Goal: Task Accomplishment & Management: Manage account settings

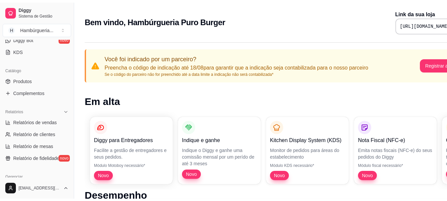
scroll to position [275, 0]
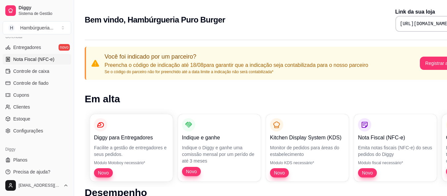
click at [41, 62] on span "Nota Fiscal (NFC-e)" at bounding box center [33, 59] width 41 height 7
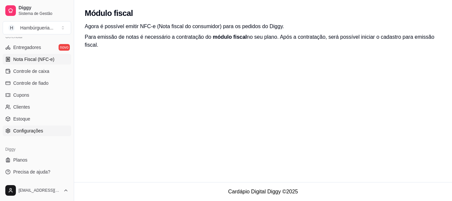
click at [50, 134] on link "Configurações" at bounding box center [37, 130] width 68 height 11
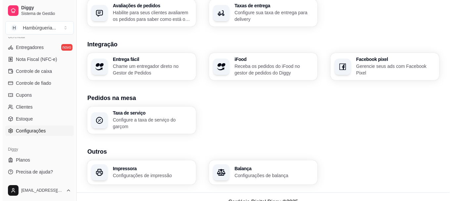
scroll to position [263, 0]
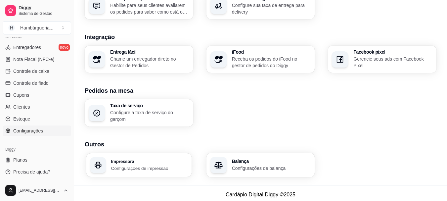
click at [135, 167] on p "Configurações de impressão" at bounding box center [149, 168] width 76 height 6
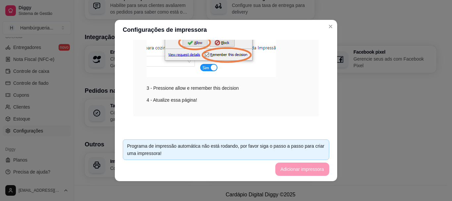
scroll to position [174, 0]
click at [328, 117] on div "Impressão no Computador Para habilitar impressão siga os passos abaixo. Passo a…" at bounding box center [226, 87] width 222 height 94
drag, startPoint x: 328, startPoint y: 117, endPoint x: 327, endPoint y: 110, distance: 6.7
click at [327, 110] on div "Impressão no Computador Para habilitar impressão siga os passos abaixo. Passo a…" at bounding box center [226, 87] width 222 height 94
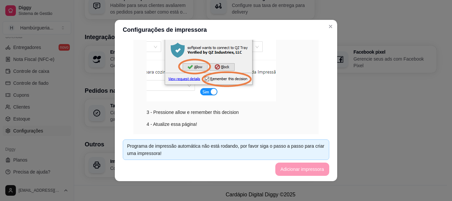
scroll to position [134, 0]
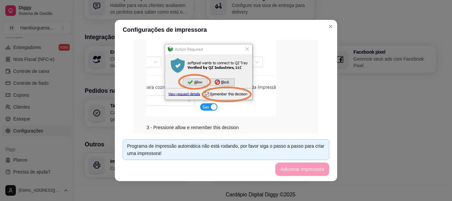
drag, startPoint x: 329, startPoint y: 97, endPoint x: 327, endPoint y: 85, distance: 11.7
click at [327, 85] on div "Impressão no Computador Para habilitar impressão siga os passos abaixo. Passo a…" at bounding box center [226, 87] width 222 height 94
click at [309, 169] on footer "Programa de impressão automática não está rodando, por favor siga o passo a pas…" at bounding box center [226, 157] width 222 height 47
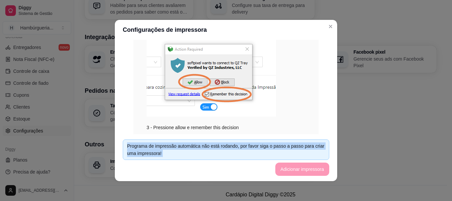
click at [309, 169] on footer "Programa de impressão automática não está rodando, por favor siga o passo a pas…" at bounding box center [226, 157] width 222 height 47
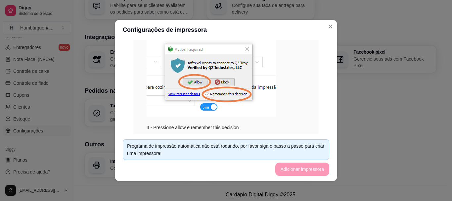
click at [317, 96] on div "Impressão no Computador Para habilitar impressão siga os passos abaixo. Passo a…" at bounding box center [226, 40] width 206 height 263
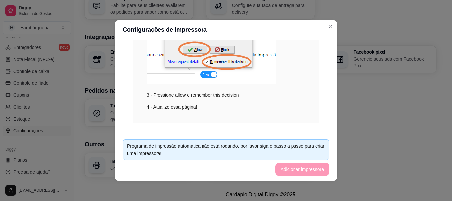
scroll to position [174, 0]
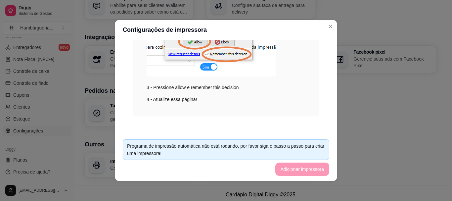
click at [312, 167] on footer "Programa de impressão automática não está rodando, por favor siga o passo a pas…" at bounding box center [226, 157] width 222 height 47
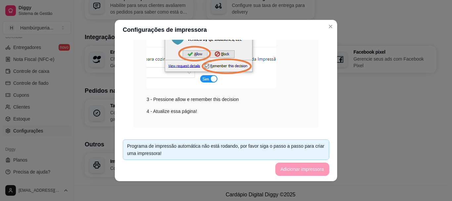
scroll to position [52, 0]
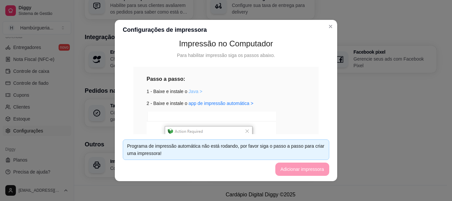
click at [188, 89] on link "Java >" at bounding box center [195, 91] width 14 height 5
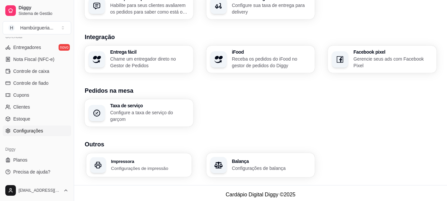
click at [123, 165] on p "Configurações de impressão" at bounding box center [149, 168] width 76 height 6
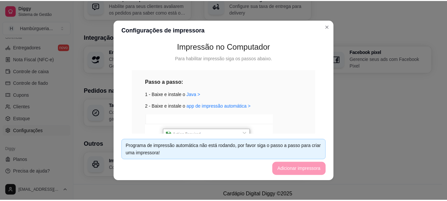
scroll to position [51, 0]
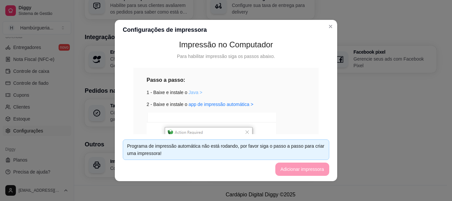
click at [189, 93] on link "Java >" at bounding box center [195, 92] width 14 height 5
click at [203, 105] on link "app de impressão automática >" at bounding box center [220, 104] width 65 height 5
click at [171, 196] on footer "Cardápio Digital Diggy © 2025" at bounding box center [260, 194] width 373 height 19
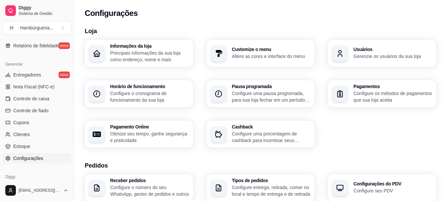
scroll to position [275, 0]
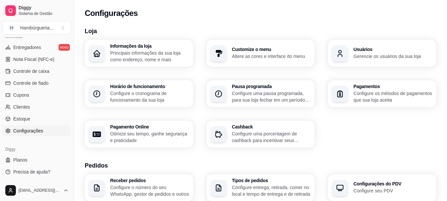
click at [46, 130] on link "Configurações" at bounding box center [37, 130] width 68 height 11
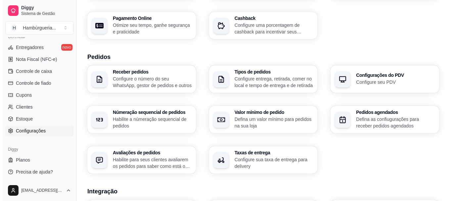
scroll to position [263, 0]
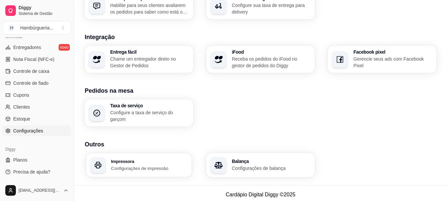
click at [176, 159] on h3 "Impressora" at bounding box center [149, 161] width 76 height 5
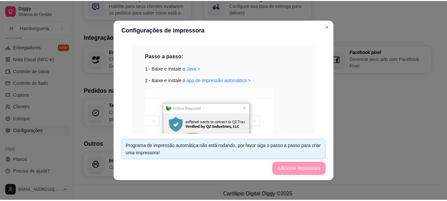
scroll to position [174, 0]
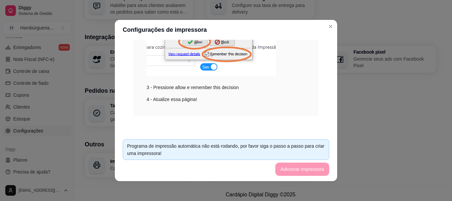
click at [307, 179] on footer "Programa de impressão automática não está rodando, por favor siga o passo a pas…" at bounding box center [226, 157] width 222 height 47
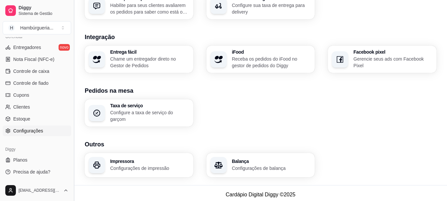
click at [72, 54] on button "Toggle Sidebar" at bounding box center [73, 100] width 5 height 201
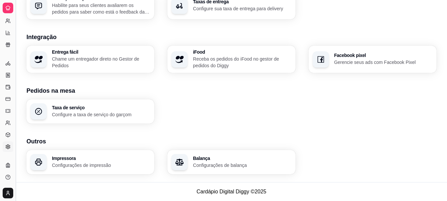
click at [195, 100] on div "Taxa de serviço Configure a taxa de serviço do garçom" at bounding box center [231, 111] width 410 height 24
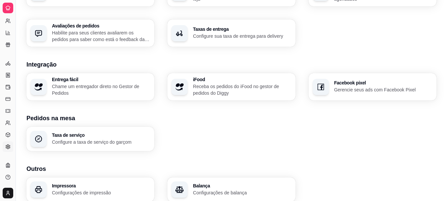
scroll to position [232, 0]
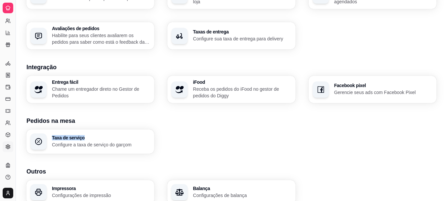
drag, startPoint x: 443, startPoint y: 135, endPoint x: 442, endPoint y: 119, distance: 16.2
click at [442, 119] on div "Loja Informações da loja Principais informações da sua loja como endereço, nome…" at bounding box center [231, 1] width 431 height 422
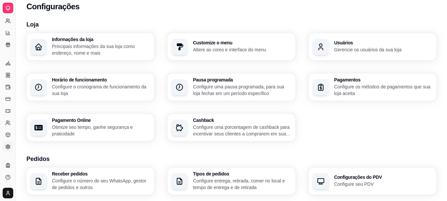
scroll to position [0, 0]
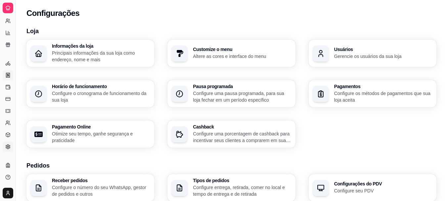
click at [7, 78] on link "Nota Fiscal (NFC-e)" at bounding box center [8, 75] width 11 height 11
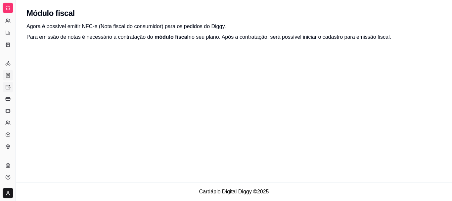
click at [10, 84] on link "Controle de caixa" at bounding box center [8, 87] width 11 height 11
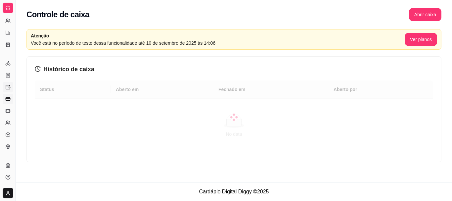
click at [10, 98] on rect at bounding box center [8, 98] width 4 height 3
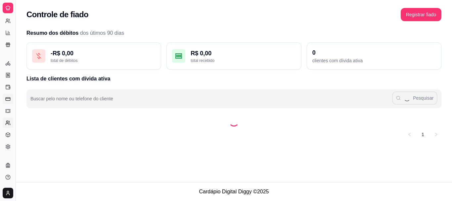
click at [8, 121] on icon at bounding box center [7, 122] width 5 height 5
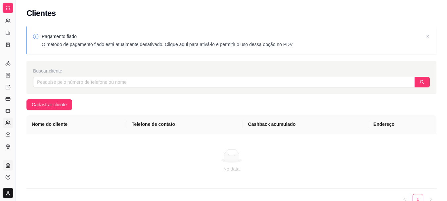
click at [9, 160] on link "Planos" at bounding box center [8, 165] width 11 height 11
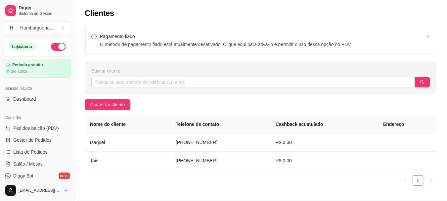
click at [71, 81] on button "Toggle Sidebar" at bounding box center [73, 100] width 5 height 201
click at [71, 81] on div "Diggy Sistema de Gestão H Hambúrgueria ... Loja aberta Período gratuito até 10/…" at bounding box center [223, 109] width 447 height 218
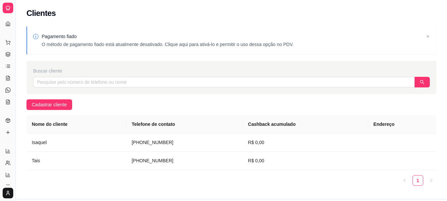
click at [7, 193] on html "Diggy Sistema de Gestão H Hambúrgueria ... Loja aberta Período gratuito até 10/…" at bounding box center [223, 100] width 447 height 201
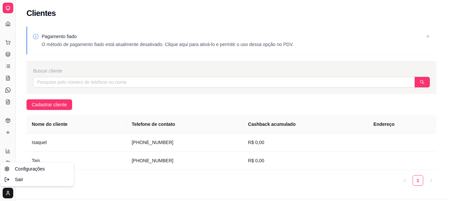
click at [28, 187] on html "Diggy Sistema de Gestão H Hambúrgueria ... Loja aberta Período gratuito até 10/…" at bounding box center [226, 100] width 452 height 201
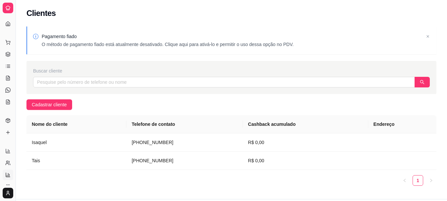
click at [9, 171] on link "Relatório de mesas" at bounding box center [8, 174] width 11 height 11
select select "TOTAL_OF_ORDERS"
select select "7"
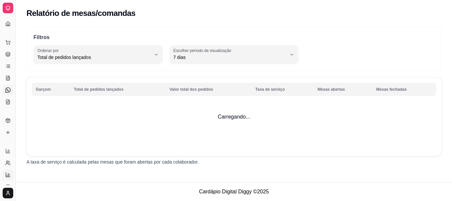
click at [6, 85] on link "Diggy Bot novo" at bounding box center [8, 90] width 11 height 11
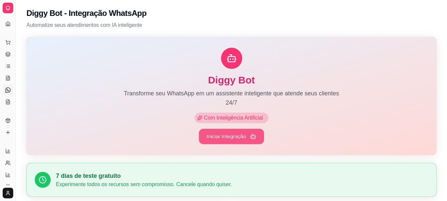
click at [230, 131] on button "Iniciar Integração" at bounding box center [231, 137] width 65 height 16
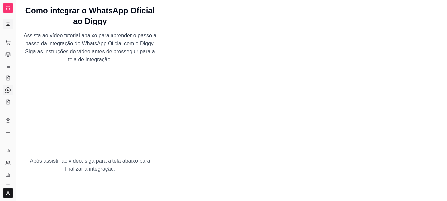
click at [10, 21] on icon at bounding box center [7, 23] width 5 height 5
click at [7, 21] on link "Dashboard" at bounding box center [8, 24] width 11 height 11
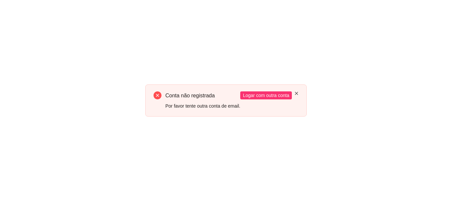
click at [296, 92] on icon "close" at bounding box center [296, 93] width 4 height 4
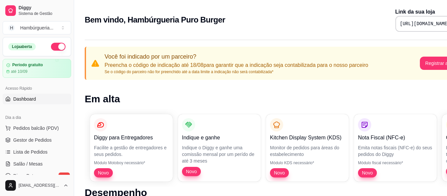
click at [68, 81] on div "Acesso Rápido Dashboard" at bounding box center [37, 93] width 74 height 26
click at [47, 137] on span "Gestor de Pedidos" at bounding box center [32, 140] width 38 height 7
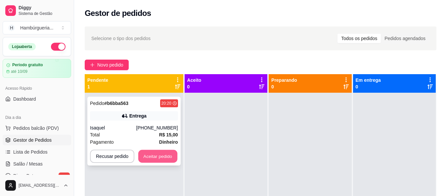
click at [148, 158] on button "Aceitar pedido" at bounding box center [157, 156] width 39 height 13
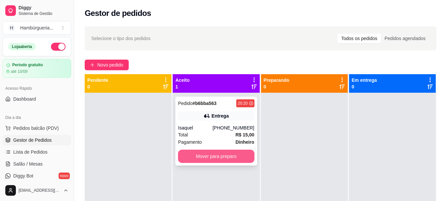
click at [224, 155] on button "Mover para preparo" at bounding box center [216, 155] width 76 height 13
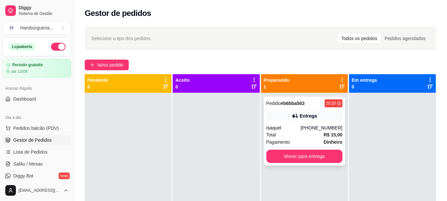
click at [328, 141] on strong "Dinheiro" at bounding box center [332, 141] width 19 height 5
click at [330, 154] on button "Mover para entrega" at bounding box center [304, 155] width 76 height 13
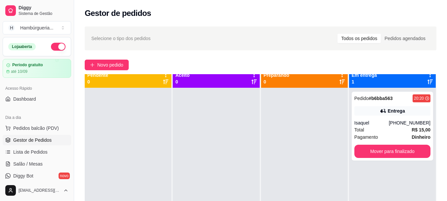
scroll to position [19, 0]
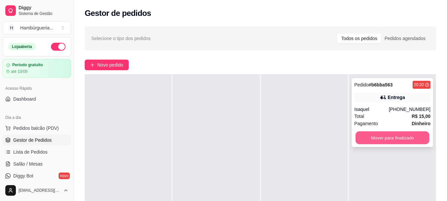
click at [408, 139] on button "Mover para finalizado" at bounding box center [392, 137] width 74 height 13
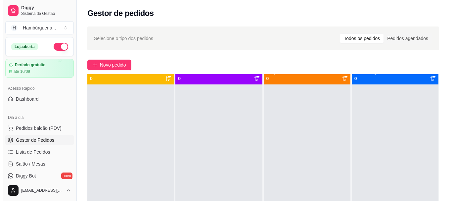
scroll to position [0, 0]
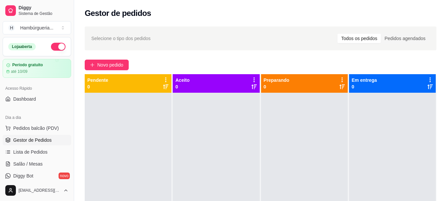
click at [239, 84] on div "Aceito 0" at bounding box center [215, 83] width 81 height 13
click at [253, 79] on icon at bounding box center [253, 79] width 1 height 5
click at [54, 151] on link "Lista de Pedidos" at bounding box center [37, 151] width 68 height 11
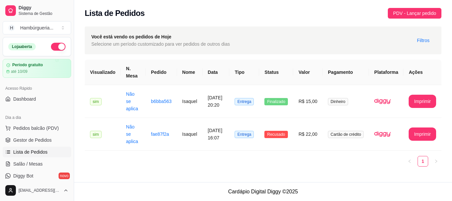
click at [54, 151] on link "Lista de Pedidos" at bounding box center [37, 151] width 68 height 11
drag, startPoint x: 96, startPoint y: 132, endPoint x: 107, endPoint y: 167, distance: 37.1
click at [107, 167] on div "**********" at bounding box center [263, 116] width 356 height 112
click at [404, 12] on span "PDV - Lançar pedido" at bounding box center [414, 13] width 43 height 7
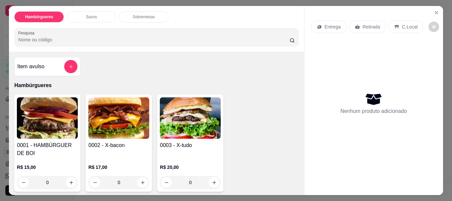
click at [71, 12] on div "Sucos" at bounding box center [91, 16] width 50 height 11
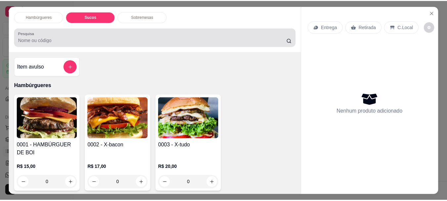
scroll to position [18, 0]
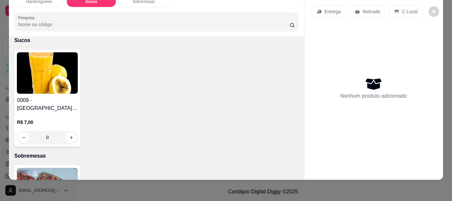
drag, startPoint x: 422, startPoint y: 13, endPoint x: 421, endPoint y: 31, distance: 17.9
click at [421, 31] on div "Entrega Retirada C.Local Nenhum produto adicionado" at bounding box center [373, 76] width 125 height 153
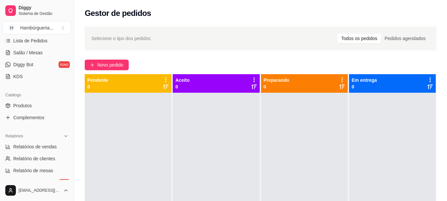
scroll to position [128, 0]
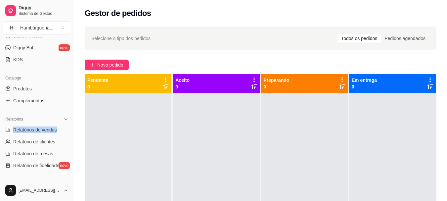
drag, startPoint x: 68, startPoint y: 119, endPoint x: 68, endPoint y: 128, distance: 8.9
click at [68, 128] on div "Relatórios Relatórios de vendas Relatório de clientes Relatório de mesas Relató…" at bounding box center [37, 142] width 74 height 62
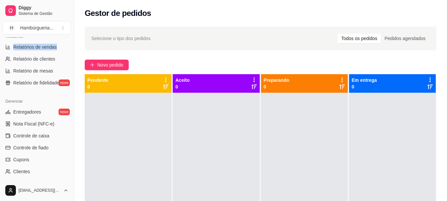
scroll to position [212, 0]
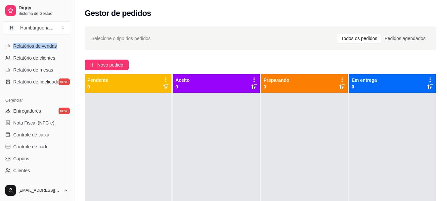
drag, startPoint x: 73, startPoint y: 150, endPoint x: 74, endPoint y: 155, distance: 5.4
click at [74, 155] on button "Toggle Sidebar" at bounding box center [73, 100] width 5 height 201
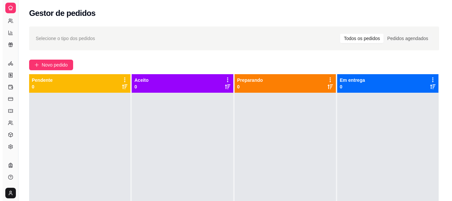
scroll to position [142, 0]
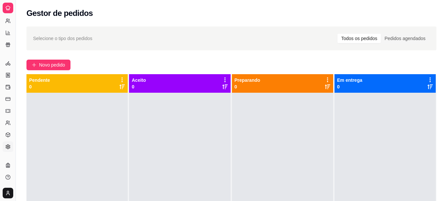
click at [7, 146] on icon at bounding box center [7, 146] width 5 height 5
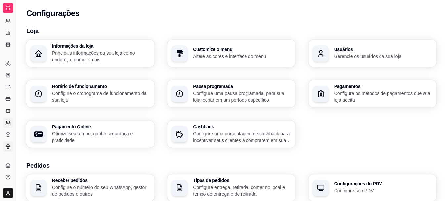
click at [7, 122] on circle at bounding box center [7, 122] width 2 height 2
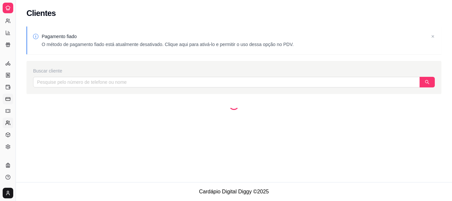
click at [6, 100] on rect at bounding box center [8, 98] width 4 height 3
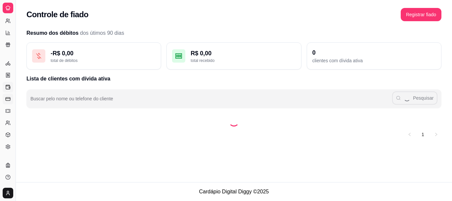
click at [8, 86] on icon at bounding box center [7, 86] width 5 height 5
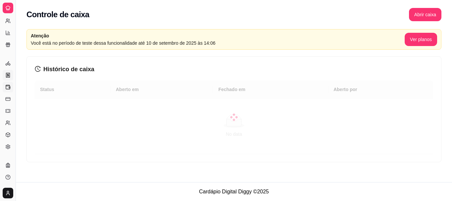
click at [8, 77] on icon at bounding box center [8, 75] width 4 height 4
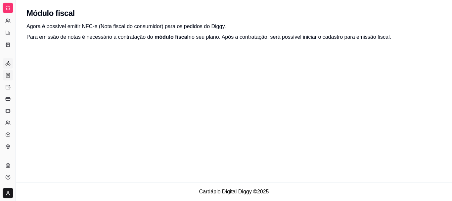
click at [8, 65] on icon at bounding box center [7, 63] width 5 height 5
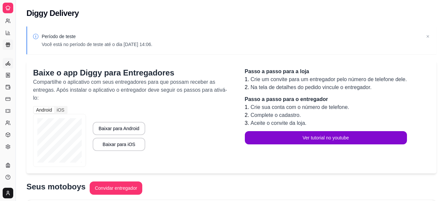
click at [9, 40] on link "Relatório de fidelidade novo" at bounding box center [8, 44] width 11 height 11
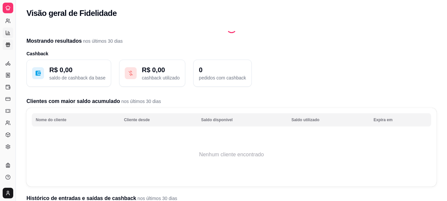
click at [12, 33] on link "Relatório de mesas" at bounding box center [8, 32] width 11 height 11
select select "TOTAL_OF_ORDERS"
select select "7"
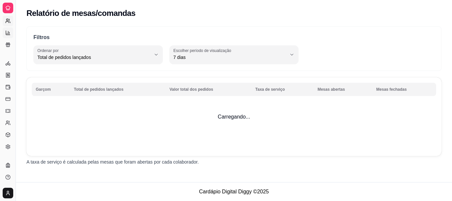
click at [11, 22] on link "Relatório de clientes" at bounding box center [8, 21] width 11 height 11
select select "30"
select select "HIGHEST_TOTAL_SPENT_WITH_ORDERS"
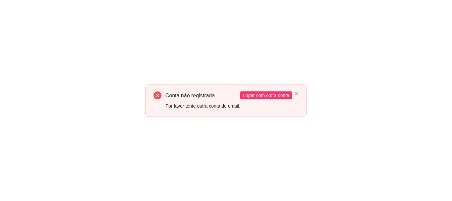
click at [288, 130] on div "Conta não registrada Por favor tente outra conta de email. Logar com outra conta" at bounding box center [226, 100] width 452 height 201
click at [285, 92] on span "Logar com outra conta" at bounding box center [266, 95] width 46 height 7
click at [296, 95] on icon "close" at bounding box center [296, 93] width 4 height 4
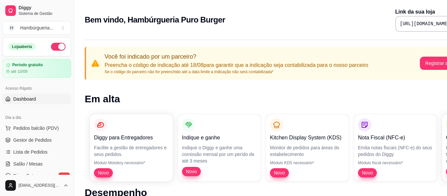
drag, startPoint x: 72, startPoint y: 69, endPoint x: 68, endPoint y: 80, distance: 11.7
click at [68, 80] on div "Diggy Sistema de Gestão H Hambúrgueria ... Loja aberta Período gratuito até 10/…" at bounding box center [37, 98] width 74 height 196
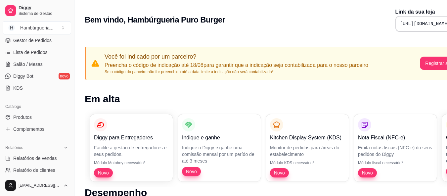
scroll to position [190, 0]
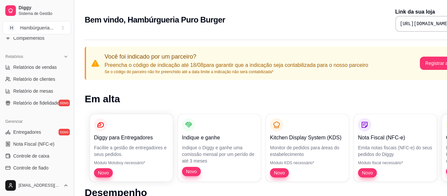
drag, startPoint x: 72, startPoint y: 140, endPoint x: 71, endPoint y: 153, distance: 13.3
click at [71, 153] on button "Toggle Sidebar" at bounding box center [73, 98] width 5 height 196
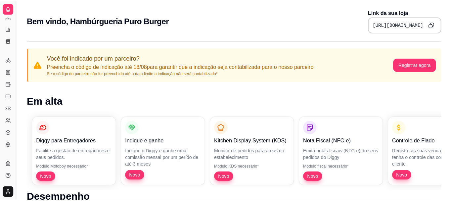
scroll to position [126, 0]
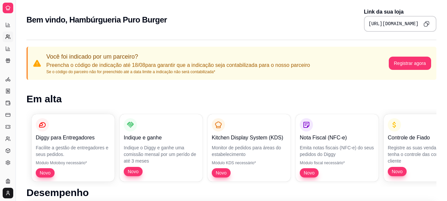
click at [8, 34] on link "Relatório de clientes" at bounding box center [8, 36] width 11 height 11
select select "30"
select select "HIGHEST_TOTAL_SPENT_WITH_ORDERS"
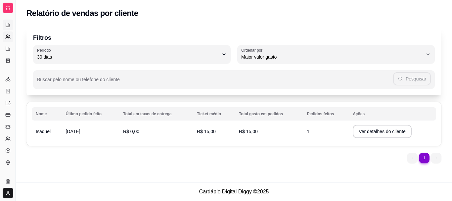
click at [8, 25] on icon at bounding box center [8, 24] width 0 height 3
select select "ALL"
select select "0"
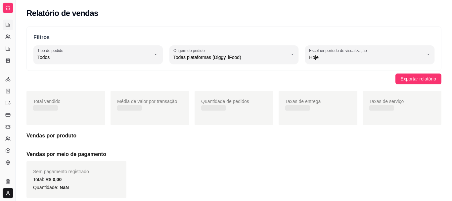
click at [8, 25] on icon at bounding box center [8, 24] width 0 height 3
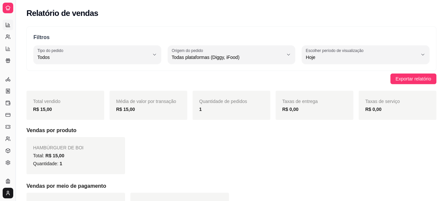
click at [7, 8] on icon at bounding box center [7, 7] width 5 height 5
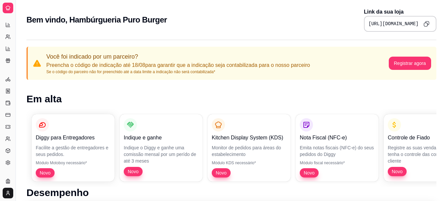
click at [10, 165] on div "Diggy" at bounding box center [8, 170] width 10 height 11
click at [5, 161] on link "Configurações" at bounding box center [8, 162] width 11 height 11
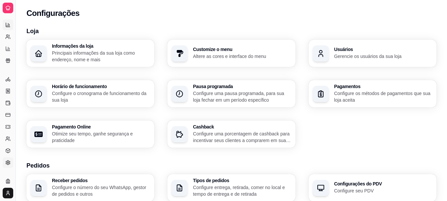
click at [8, 23] on icon at bounding box center [7, 24] width 5 height 5
select select "ALL"
select select "0"
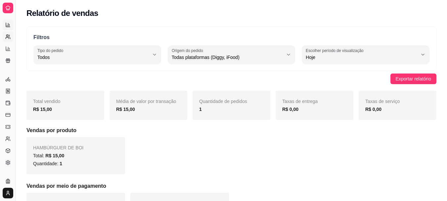
click at [11, 39] on link "Relatório de clientes" at bounding box center [8, 36] width 11 height 11
select select "30"
select select "HIGHEST_TOTAL_SPENT_WITH_ORDERS"
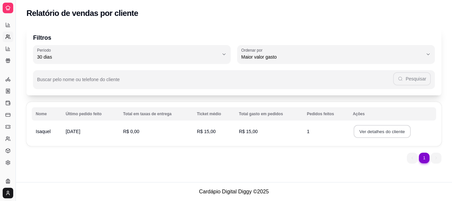
click at [375, 128] on button "Ver detalhes do cliente" at bounding box center [381, 131] width 57 height 13
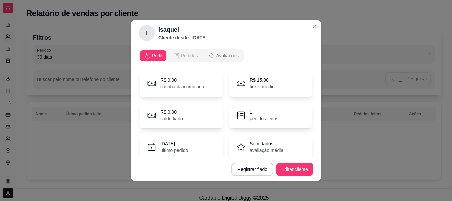
click at [193, 56] on span "Pedidos" at bounding box center [189, 55] width 17 height 7
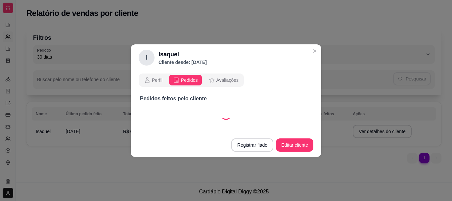
select select "30"
select select "ALL"
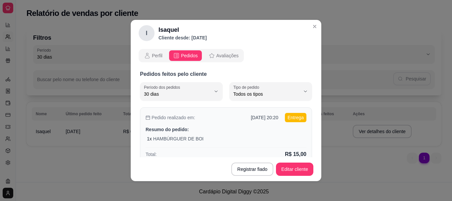
click at [271, 119] on div "Pedido realizado em: 12/08/2025 20:20 Entrega" at bounding box center [225, 117] width 161 height 9
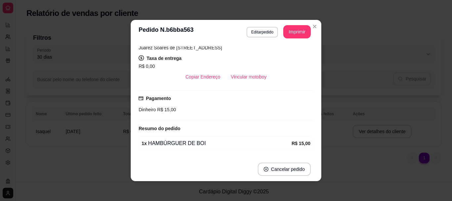
scroll to position [114, 0]
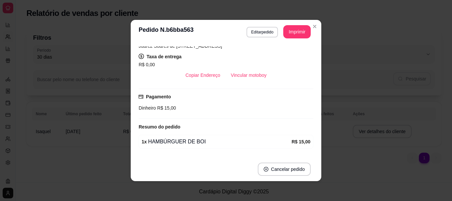
click at [311, 128] on div "Horário do pedido 12/08/2025 20:20 Status do pedido FINALIZADO Nome do cliente …" at bounding box center [226, 100] width 190 height 113
click at [240, 79] on button "Vincular motoboy" at bounding box center [248, 74] width 46 height 13
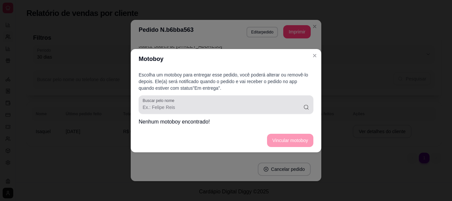
click at [190, 100] on div at bounding box center [226, 104] width 167 height 13
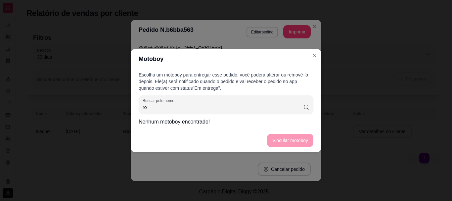
type input "r"
type input "ROBERVANIO"
click at [294, 138] on footer "Vincular motoboy" at bounding box center [226, 140] width 190 height 24
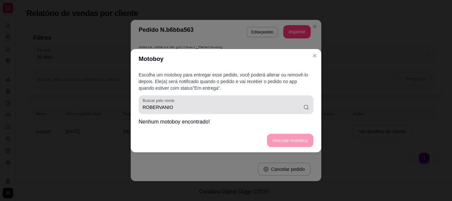
click at [305, 107] on icon at bounding box center [306, 107] width 6 height 7
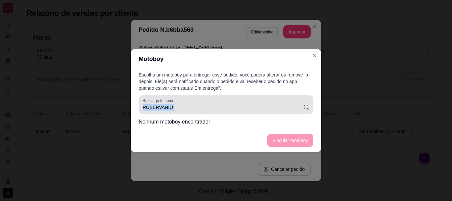
click at [305, 107] on icon at bounding box center [306, 107] width 6 height 7
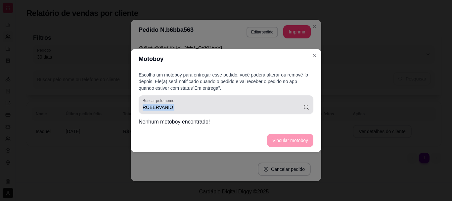
click at [305, 107] on icon at bounding box center [306, 107] width 6 height 7
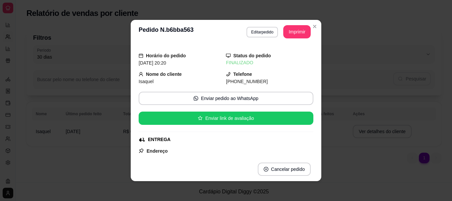
scroll to position [0, 0]
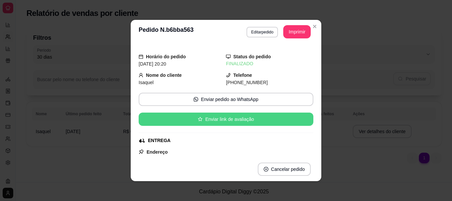
click at [256, 113] on button "Enviar link de avaliação" at bounding box center [226, 118] width 175 height 13
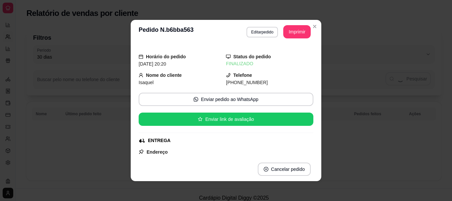
select select "30"
select select "ALL"
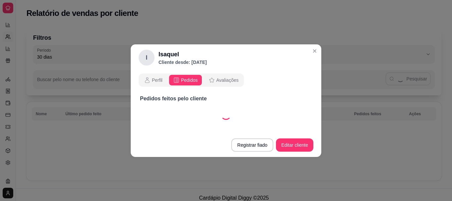
select select "30"
select select "ALL"
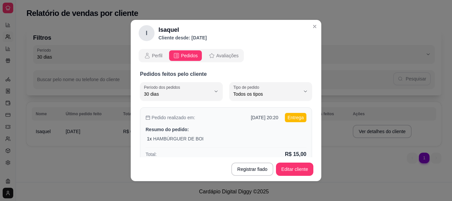
click at [288, 122] on div "Pedido realizado em: 12/08/2025 20:20 Entrega Resumo do pedido: 1 x HAMBÚRGUER …" at bounding box center [226, 135] width 172 height 57
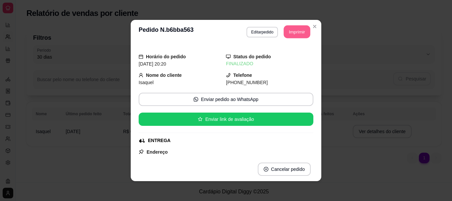
click at [295, 30] on button "Imprimir" at bounding box center [297, 31] width 26 height 13
select select "30"
select select "ALL"
click at [298, 33] on button "Imprimir" at bounding box center [297, 31] width 26 height 13
select select "30"
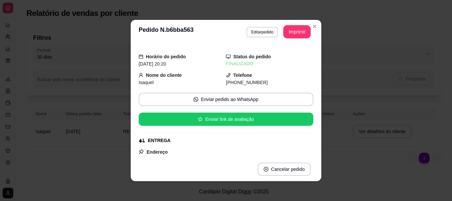
select select "ALL"
click at [292, 36] on button "Imprimir" at bounding box center [296, 31] width 27 height 13
select select "30"
select select "ALL"
click at [288, 30] on button "Imprimir" at bounding box center [297, 31] width 26 height 13
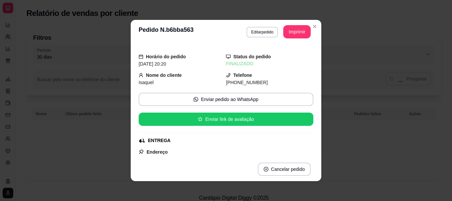
select select "30"
select select "ALL"
click at [287, 29] on button "Imprimir" at bounding box center [297, 31] width 26 height 13
select select "30"
select select "ALL"
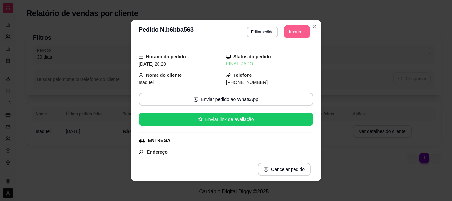
click at [293, 31] on button "Imprimir" at bounding box center [297, 31] width 26 height 13
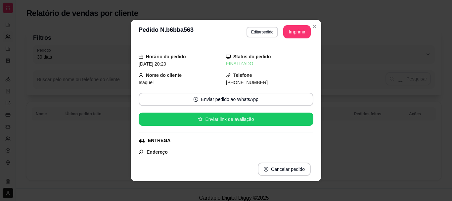
select select "30"
select select "ALL"
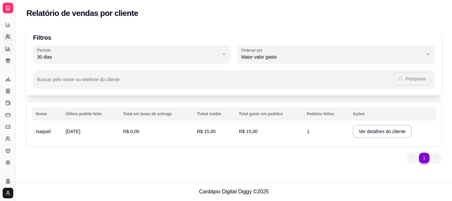
click at [8, 52] on link "Relatório de mesas" at bounding box center [8, 48] width 11 height 11
click at [5, 24] on icon at bounding box center [7, 24] width 5 height 5
click at [9, 10] on icon at bounding box center [8, 8] width 4 height 4
click at [8, 8] on icon at bounding box center [7, 7] width 5 height 5
click at [7, 26] on icon at bounding box center [7, 25] width 0 height 1
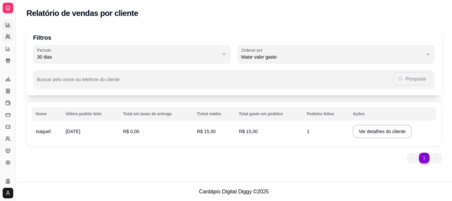
click at [7, 26] on icon at bounding box center [7, 25] width 0 height 1
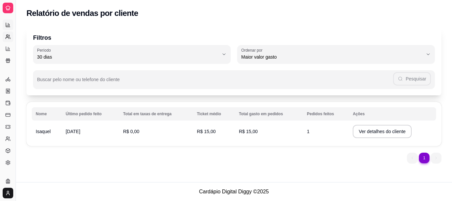
click at [7, 26] on icon at bounding box center [7, 25] width 0 height 1
drag, startPoint x: 7, startPoint y: 26, endPoint x: 49, endPoint y: 113, distance: 96.6
click at [49, 113] on div "Diggy Sistema de Gestão H Hambúrgueria ... Loja aberta Período gratuito até 10/…" at bounding box center [226, 100] width 452 height 201
select select "ALL"
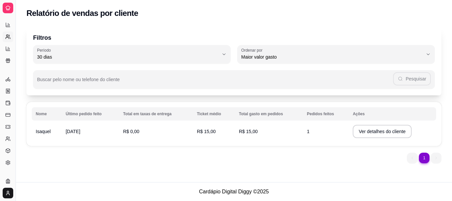
select select "0"
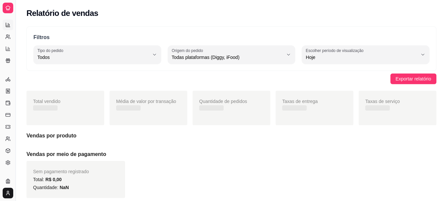
click at [109, 154] on h5 "Vendas por meio de pagamento" at bounding box center [231, 154] width 410 height 8
click at [6, 34] on link "Relatório de clientes" at bounding box center [8, 36] width 11 height 11
select select "30"
select select "HIGHEST_TOTAL_SPENT_WITH_ORDERS"
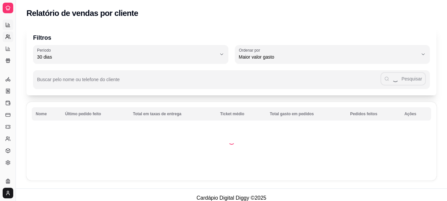
click at [9, 23] on icon at bounding box center [7, 24] width 5 height 5
select select "ALL"
select select "0"
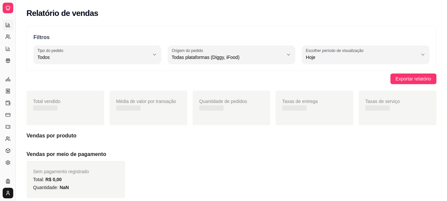
click at [8, 3] on div at bounding box center [8, 8] width 11 height 11
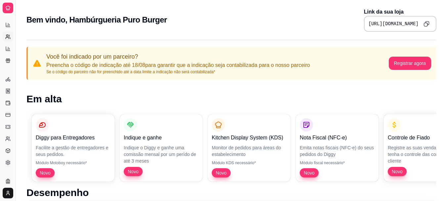
click at [7, 39] on icon at bounding box center [7, 36] width 5 height 5
select select "30"
select select "HIGHEST_TOTAL_SPENT_WITH_ORDERS"
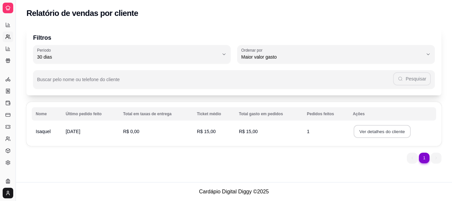
click at [363, 133] on button "Ver detalhes do cliente" at bounding box center [381, 131] width 57 height 13
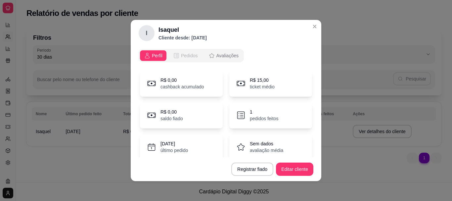
click at [184, 58] on span "Pedidos" at bounding box center [189, 55] width 17 height 7
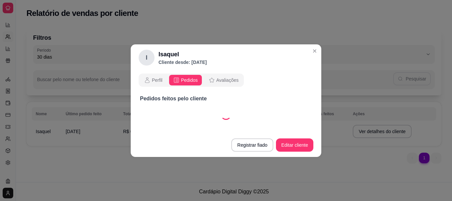
select select "30"
select select "ALL"
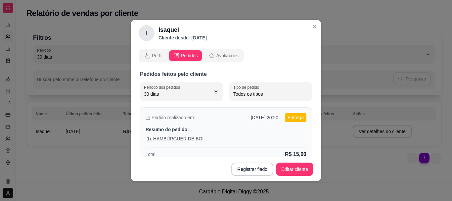
click at [289, 115] on p "Entrega" at bounding box center [295, 117] width 21 height 9
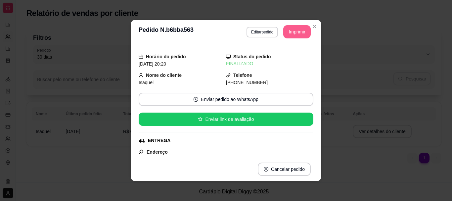
click at [291, 29] on button "Imprimir" at bounding box center [296, 31] width 27 height 13
select select "30"
select select "ALL"
click at [298, 27] on button "Imprimir" at bounding box center [297, 31] width 26 height 13
select select "30"
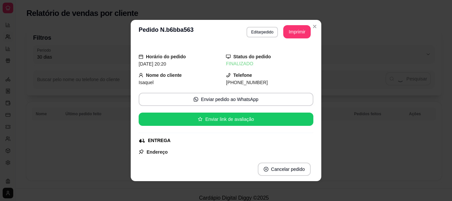
select select "ALL"
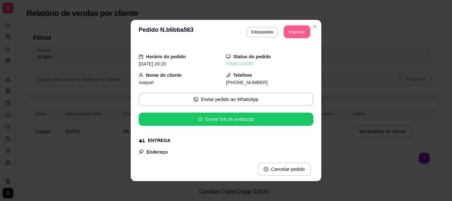
click at [288, 29] on button "Imprimir" at bounding box center [297, 31] width 26 height 13
select select "30"
select select "ALL"
click at [287, 32] on button "Imprimir" at bounding box center [296, 31] width 27 height 13
select select "30"
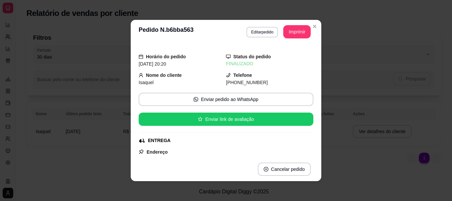
select select "ALL"
click at [288, 169] on button "Cancelar pedido" at bounding box center [283, 169] width 51 height 13
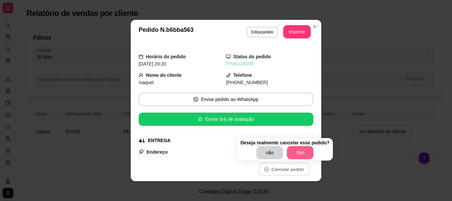
click at [298, 150] on button "Sim" at bounding box center [300, 152] width 26 height 13
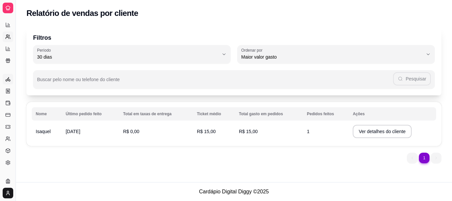
click at [9, 81] on circle at bounding box center [10, 80] width 2 height 2
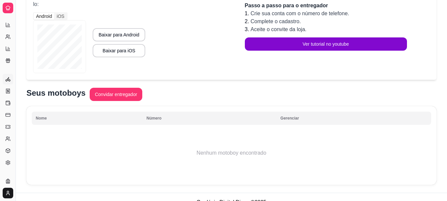
scroll to position [97, 0]
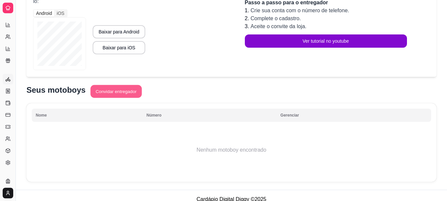
click at [136, 85] on button "Convidar entregador" at bounding box center [115, 91] width 51 height 13
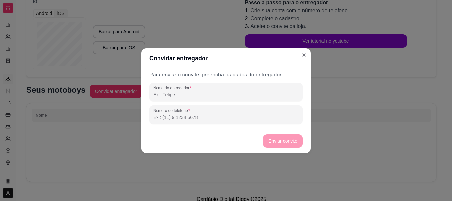
click at [170, 93] on input "Nome do entregador" at bounding box center [225, 94] width 145 height 7
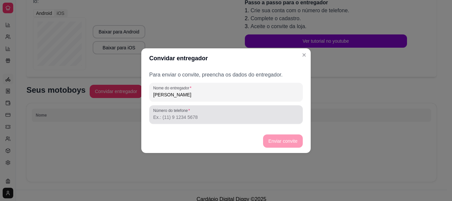
type input "ROBERVANIO MARTINS DO NASCIMENTO"
click at [210, 112] on div at bounding box center [225, 114] width 145 height 13
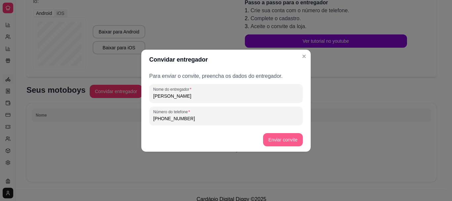
type input "(82) 9 9400-8470"
click at [282, 141] on button "Enviar convite" at bounding box center [283, 139] width 38 height 13
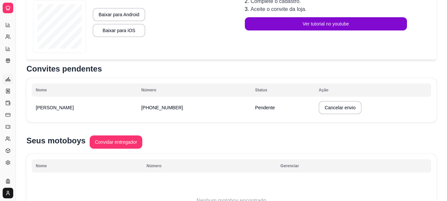
scroll to position [65, 0]
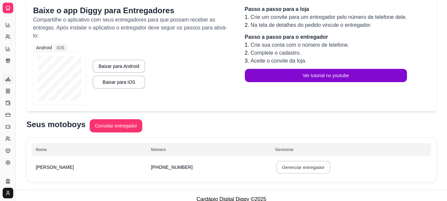
click at [330, 161] on button "Gerenciar entregador" at bounding box center [303, 167] width 54 height 13
select select "30"
click at [5, 19] on div "Relatórios" at bounding box center [8, 14] width 10 height 11
click at [7, 11] on div at bounding box center [8, 8] width 11 height 11
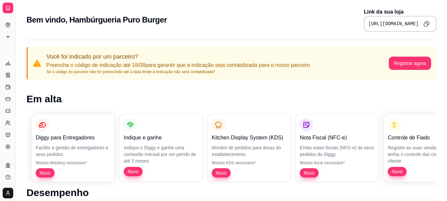
drag, startPoint x: 445, startPoint y: 52, endPoint x: 448, endPoint y: 61, distance: 9.5
click at [447, 61] on html "Diggy Sistema de Gestão H Hambúrgueria ... Loja aberta Período gratuito até 10/…" at bounding box center [223, 100] width 447 height 201
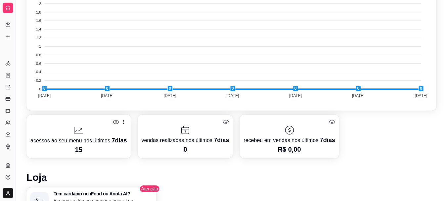
scroll to position [244, 0]
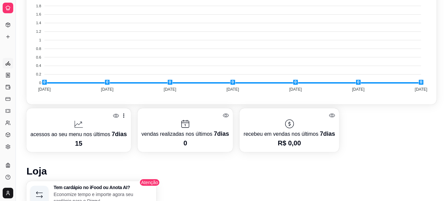
click at [9, 68] on link "Entregadores novo" at bounding box center [8, 63] width 11 height 11
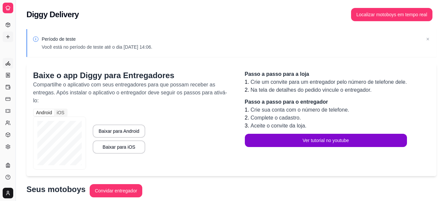
click at [7, 38] on icon at bounding box center [7, 36] width 5 height 5
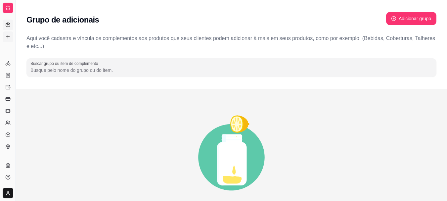
click at [10, 25] on icon at bounding box center [7, 24] width 5 height 5
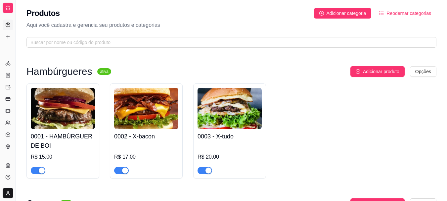
click at [10, 25] on icon at bounding box center [7, 24] width 5 height 5
drag, startPoint x: 445, startPoint y: 77, endPoint x: 447, endPoint y: 83, distance: 5.6
click at [447, 83] on html "Diggy Sistema de Gestão H Hambúrgueria ... Loja aberta Período gratuito até 10/…" at bounding box center [223, 100] width 447 height 201
click at [6, 145] on icon at bounding box center [8, 146] width 4 height 4
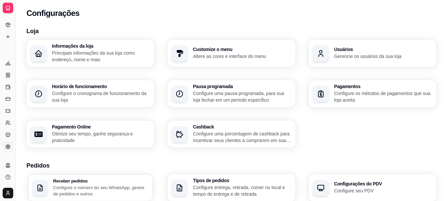
click at [92, 182] on h3 "Receber pedidos" at bounding box center [100, 180] width 95 height 5
click at [124, 184] on p "Configure o número do seu WhatsApp, gestor de pedidos e outros" at bounding box center [101, 190] width 98 height 13
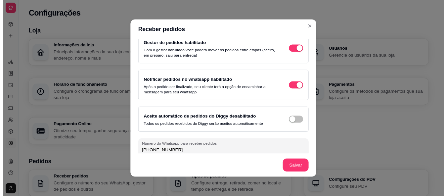
scroll to position [41, 0]
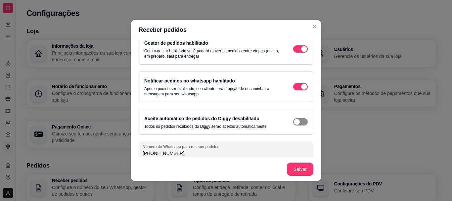
click at [301, 17] on div "button" at bounding box center [304, 14] width 6 height 6
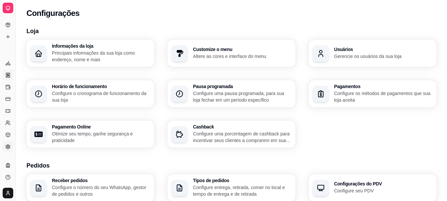
click at [7, 75] on icon at bounding box center [7, 74] width 5 height 5
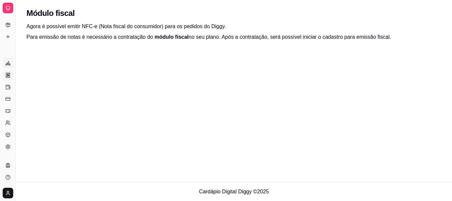
click at [7, 67] on link "Entregadores novo" at bounding box center [8, 63] width 11 height 11
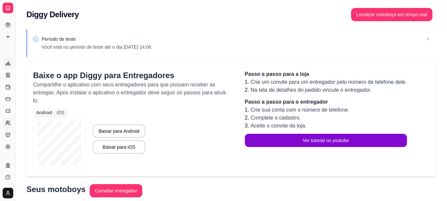
click at [10, 128] on link "Clientes" at bounding box center [8, 122] width 11 height 11
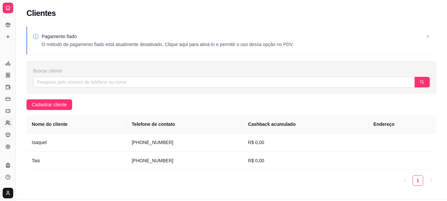
click at [7, 122] on circle at bounding box center [7, 122] width 2 height 2
click at [5, 111] on link "Cupons" at bounding box center [8, 110] width 11 height 11
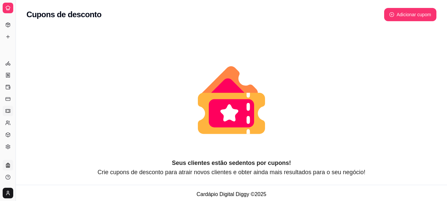
click at [8, 166] on icon at bounding box center [8, 166] width 2 height 0
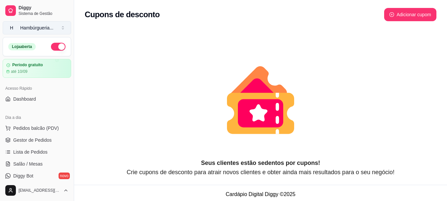
click at [61, 23] on button "H Hambúrgueria ..." at bounding box center [37, 27] width 68 height 13
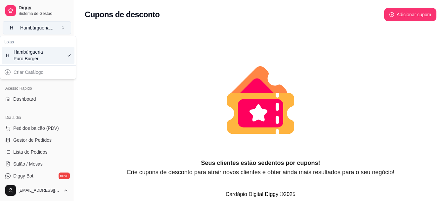
click at [61, 23] on button "H Hambúrgueria ..." at bounding box center [37, 27] width 68 height 13
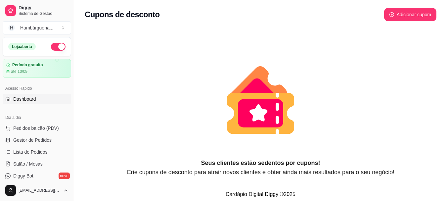
click at [40, 99] on link "Dashboard" at bounding box center [37, 99] width 68 height 11
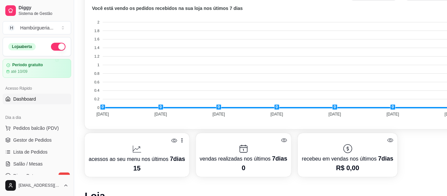
scroll to position [226, 0]
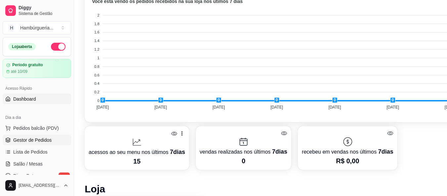
click at [56, 137] on link "Gestor de Pedidos" at bounding box center [37, 140] width 68 height 11
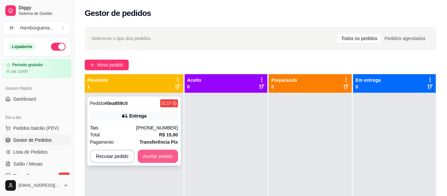
click at [154, 152] on button "Aceitar pedido" at bounding box center [158, 155] width 40 height 13
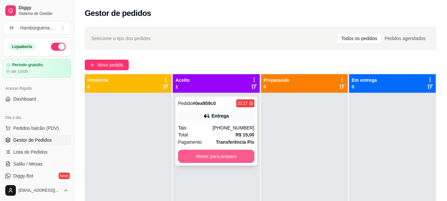
click at [222, 159] on button "Mover para preparo" at bounding box center [216, 155] width 76 height 13
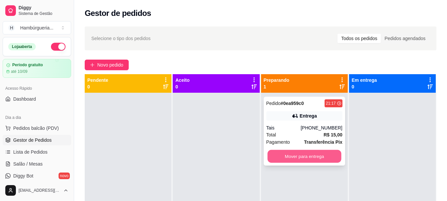
click at [299, 155] on button "Mover para entrega" at bounding box center [304, 156] width 74 height 13
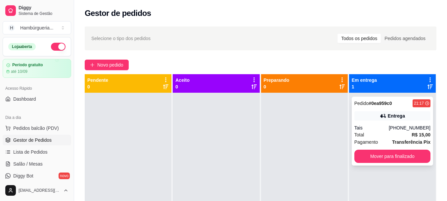
click at [380, 144] on div "Pagamento Transferência Pix" at bounding box center [392, 141] width 76 height 7
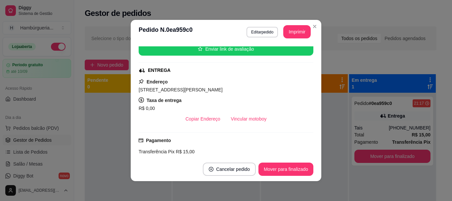
scroll to position [86, 0]
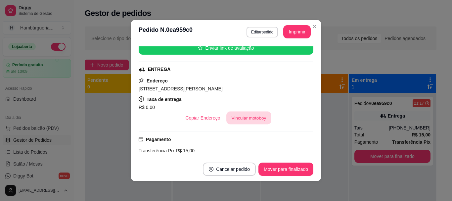
click at [249, 118] on button "Vincular motoboy" at bounding box center [248, 117] width 45 height 13
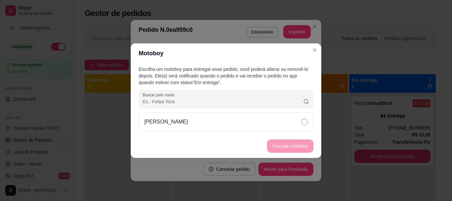
click at [293, 110] on div "Escolha um motoboy para entregar esse pedido, você poderá alterar ou removê-lo …" at bounding box center [226, 98] width 190 height 71
click at [305, 122] on icon at bounding box center [304, 121] width 7 height 7
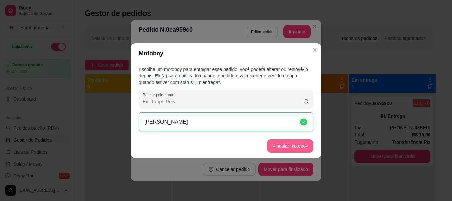
click at [299, 142] on button "Vincular motoboy" at bounding box center [290, 145] width 46 height 13
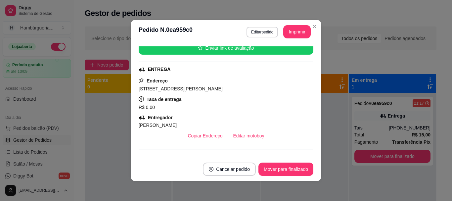
drag, startPoint x: 305, startPoint y: 114, endPoint x: 306, endPoint y: 123, distance: 9.1
click at [306, 123] on div "feito há 2 minutos Horário do pedido 12/08/2025 21:17 Status do pedido SAIU PAR…" at bounding box center [226, 100] width 175 height 108
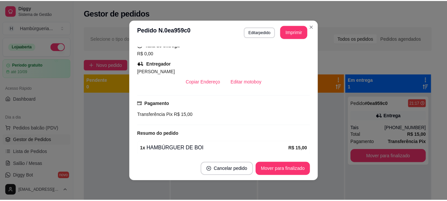
scroll to position [139, 0]
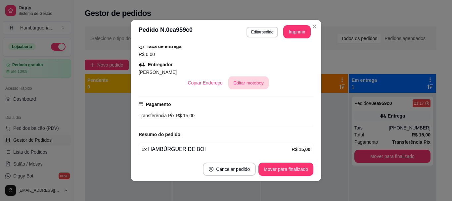
click at [251, 83] on button "Editar motoboy" at bounding box center [248, 82] width 40 height 13
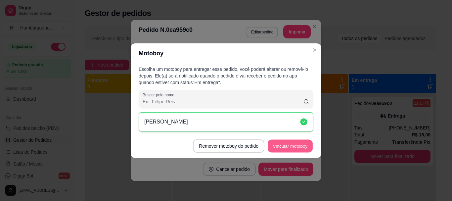
click at [284, 146] on button "Vincular motoboy" at bounding box center [289, 145] width 45 height 13
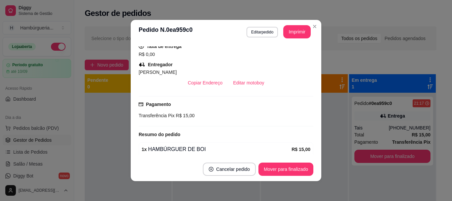
drag, startPoint x: 232, startPoint y: 25, endPoint x: 232, endPoint y: 35, distance: 9.6
click at [232, 35] on header "**********" at bounding box center [226, 32] width 190 height 24
drag, startPoint x: 232, startPoint y: 35, endPoint x: 251, endPoint y: 35, distance: 19.5
click at [251, 35] on header "**********" at bounding box center [226, 32] width 190 height 24
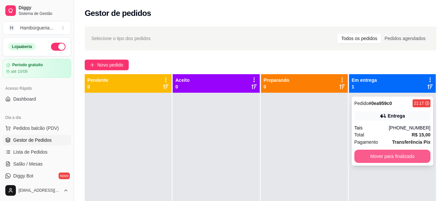
click at [366, 161] on button "Mover para finalizado" at bounding box center [392, 155] width 76 height 13
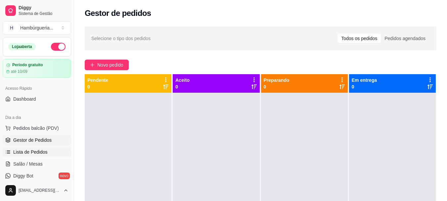
click at [48, 156] on link "Lista de Pedidos" at bounding box center [37, 151] width 68 height 11
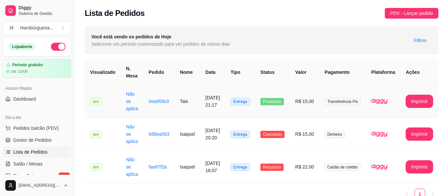
click at [343, 102] on span "Transferência Pix" at bounding box center [342, 101] width 36 height 7
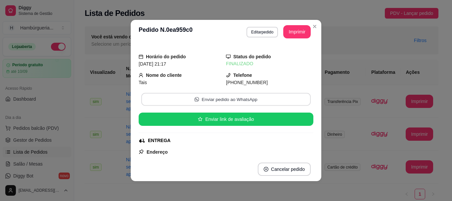
click at [280, 103] on button "Enviar pedido ao WhatsApp" at bounding box center [225, 99] width 169 height 13
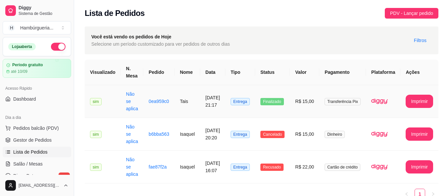
click at [345, 101] on span "Transferência Pix" at bounding box center [342, 101] width 36 height 7
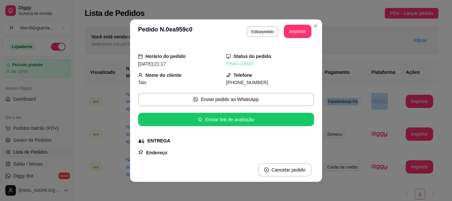
click at [345, 101] on span "Transferência Pix" at bounding box center [342, 101] width 36 height 7
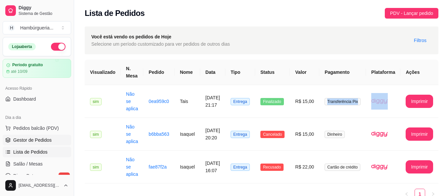
click at [55, 136] on link "Gestor de Pedidos" at bounding box center [37, 140] width 68 height 11
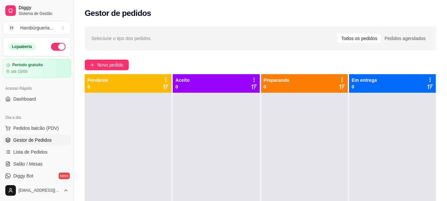
drag, startPoint x: 288, startPoint y: 193, endPoint x: 187, endPoint y: 95, distance: 140.1
click at [187, 95] on div at bounding box center [216, 193] width 87 height 201
drag, startPoint x: 33, startPoint y: 84, endPoint x: 34, endPoint y: 91, distance: 7.7
click at [33, 87] on div "Acesso Rápido" at bounding box center [37, 88] width 68 height 11
click at [34, 95] on link "Dashboard" at bounding box center [37, 99] width 68 height 11
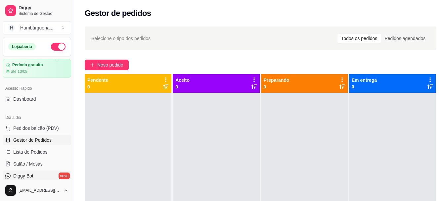
click at [50, 176] on link "Diggy Bot novo" at bounding box center [37, 175] width 68 height 11
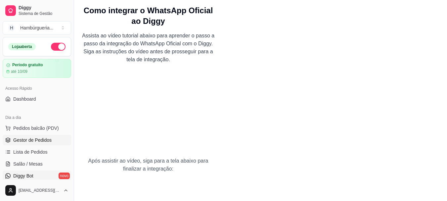
click at [44, 142] on span "Gestor de Pedidos" at bounding box center [32, 140] width 38 height 7
click at [42, 89] on div "Acesso Rápido" at bounding box center [37, 88] width 68 height 11
click at [65, 17] on link "Diggy Sistema de Gestão" at bounding box center [37, 11] width 68 height 16
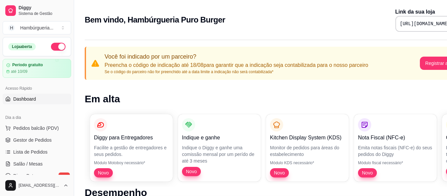
click at [44, 129] on span "Pedidos balcão (PDV)" at bounding box center [36, 128] width 46 height 7
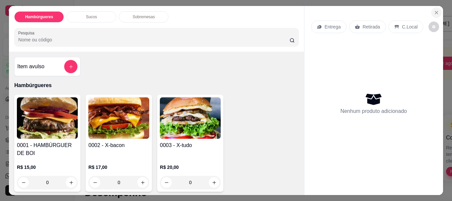
click at [433, 10] on icon "Close" at bounding box center [435, 12] width 5 height 5
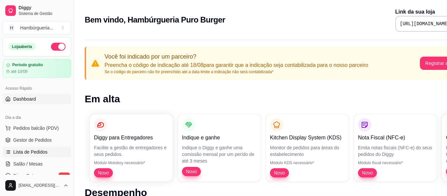
click at [32, 147] on link "Lista de Pedidos" at bounding box center [37, 151] width 68 height 11
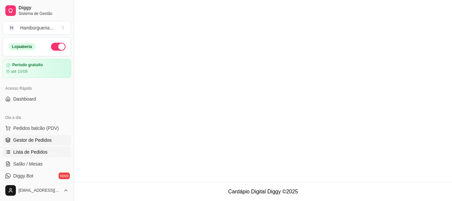
click at [36, 137] on span "Gestor de Pedidos" at bounding box center [32, 140] width 38 height 7
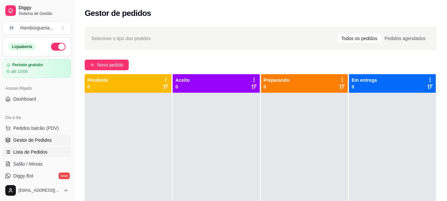
click at [41, 153] on span "Lista de Pedidos" at bounding box center [30, 151] width 34 height 7
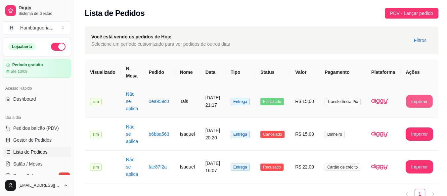
click at [415, 98] on button "Imprimir" at bounding box center [419, 101] width 26 height 13
